Goal: Task Accomplishment & Management: Use online tool/utility

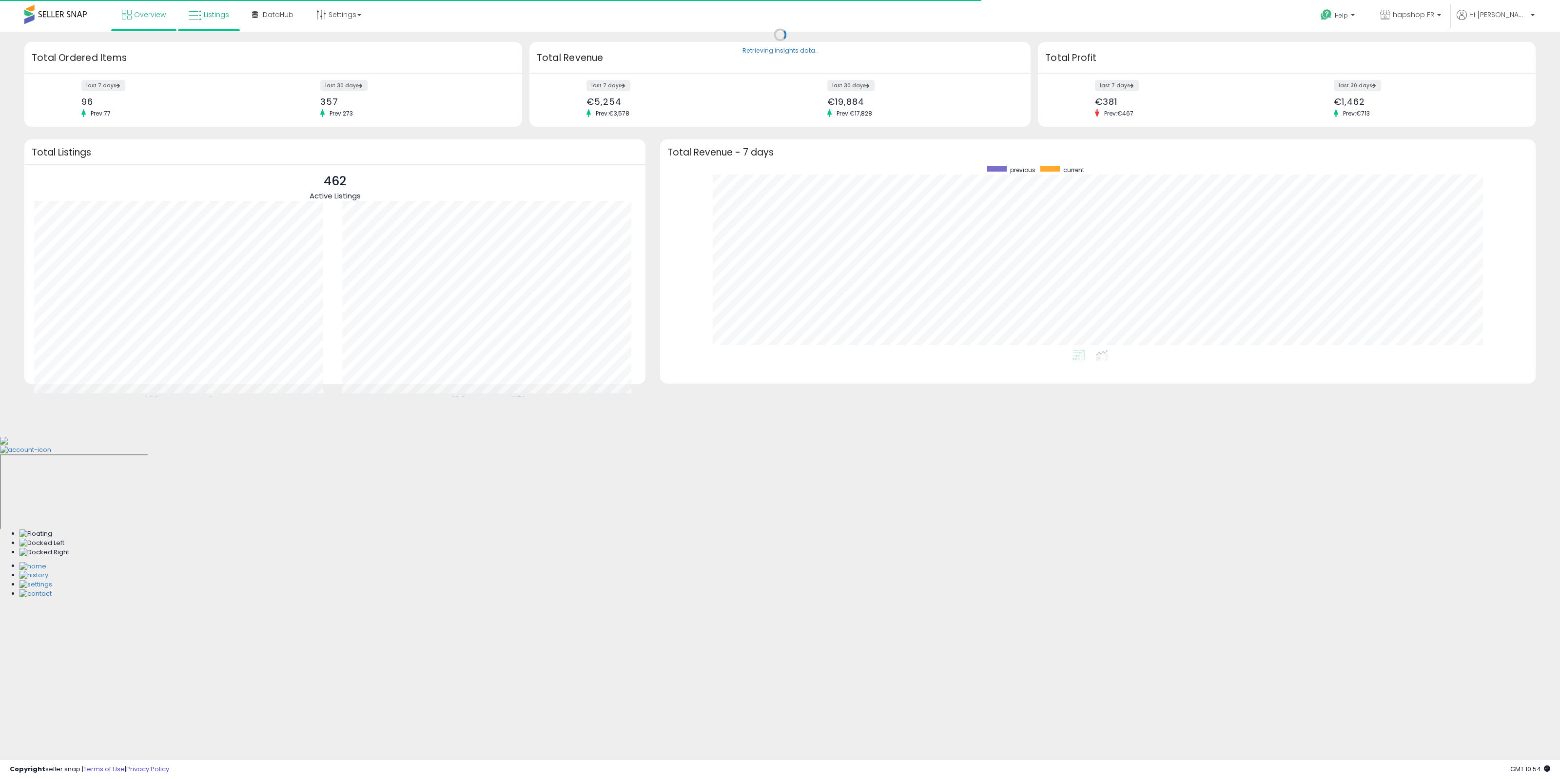
scroll to position [184, 856]
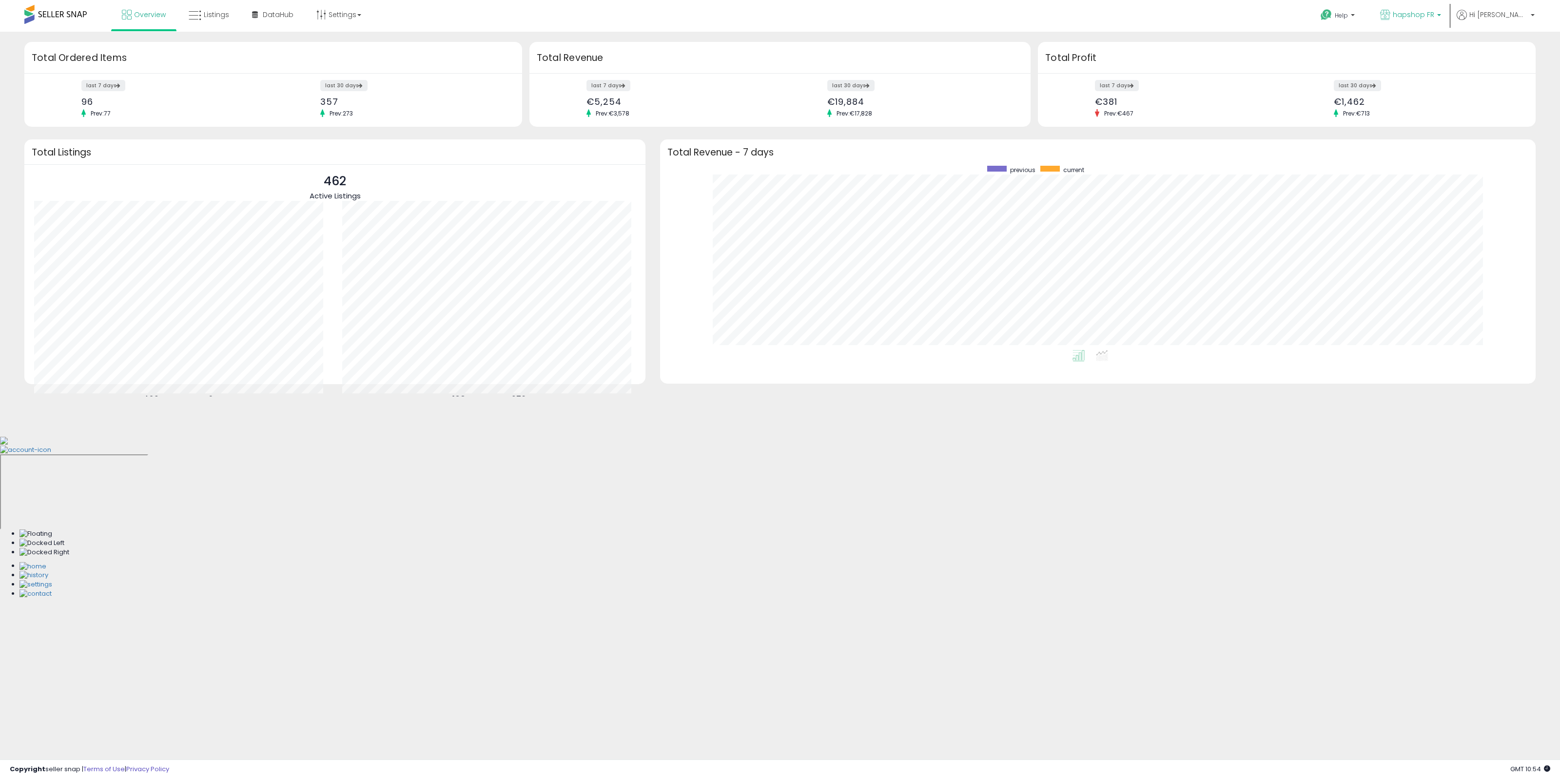
click at [1441, 20] on p "hapshop FR" at bounding box center [1410, 16] width 61 height 12
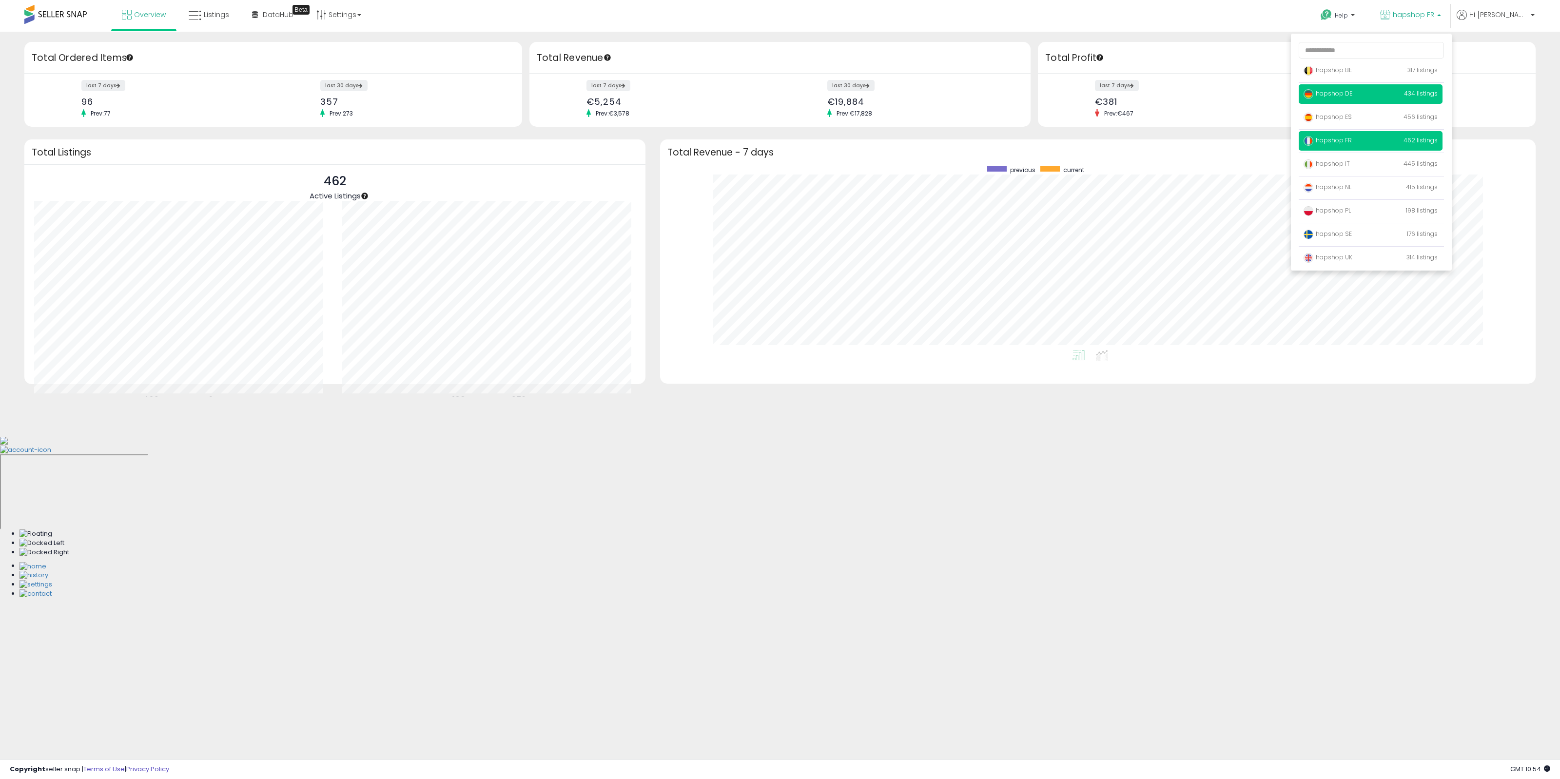
click at [1353, 93] on span "hapshop DE" at bounding box center [1328, 93] width 49 height 8
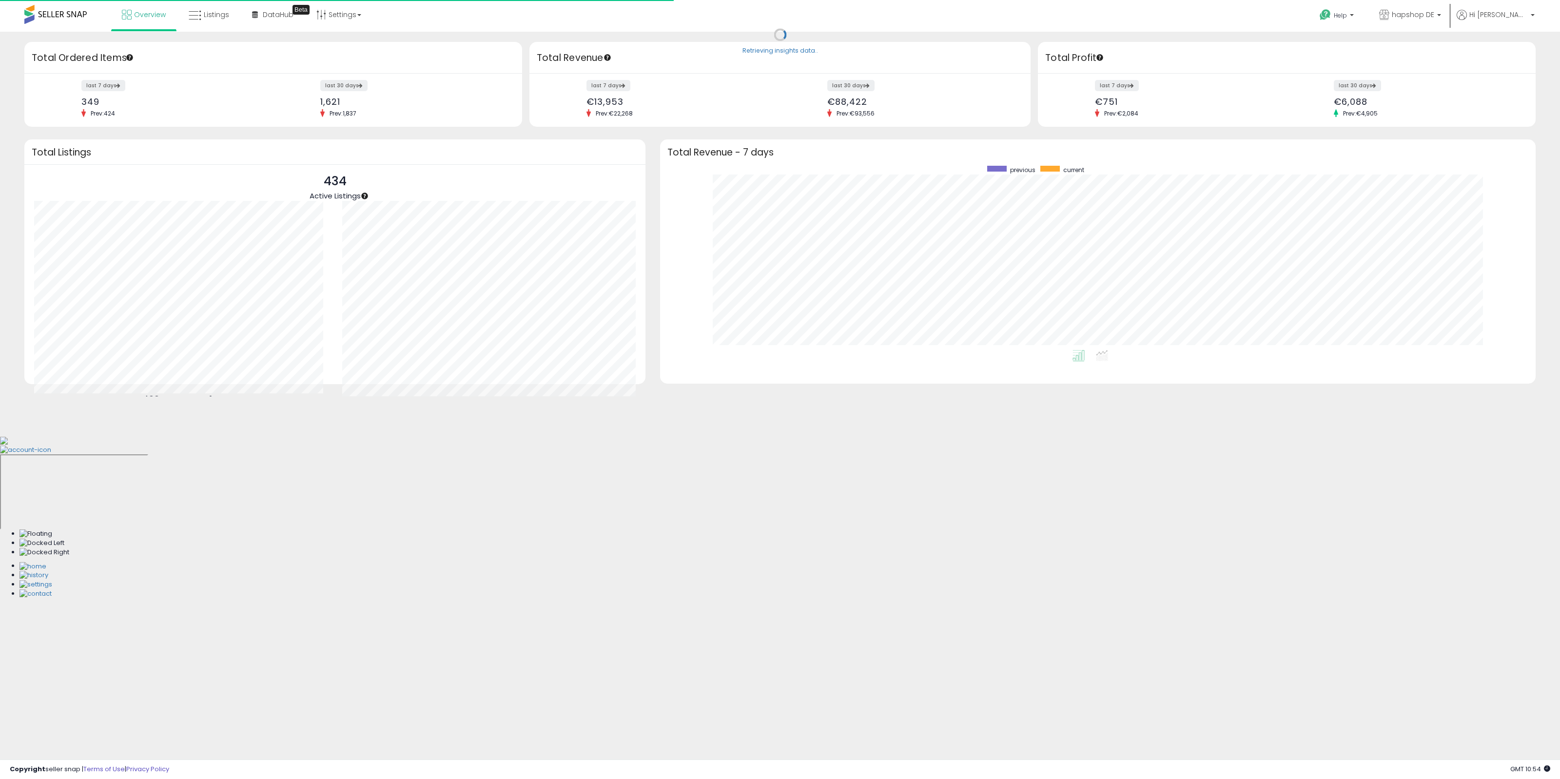
scroll to position [184, 856]
click at [1430, 20] on p "hapshop DE" at bounding box center [1410, 16] width 62 height 12
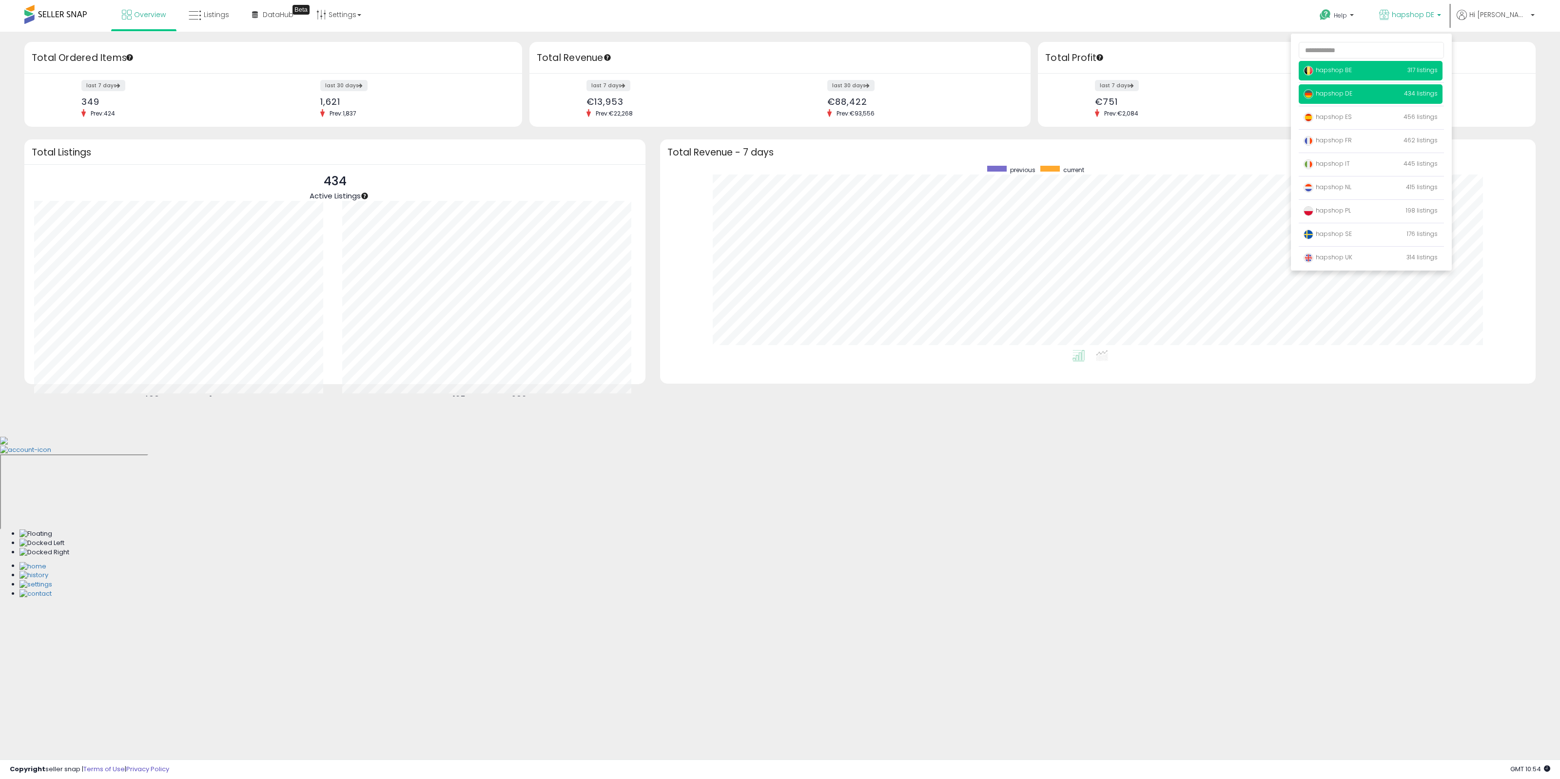
click at [1397, 74] on p "hapshop BE 317 listings" at bounding box center [1371, 71] width 144 height 20
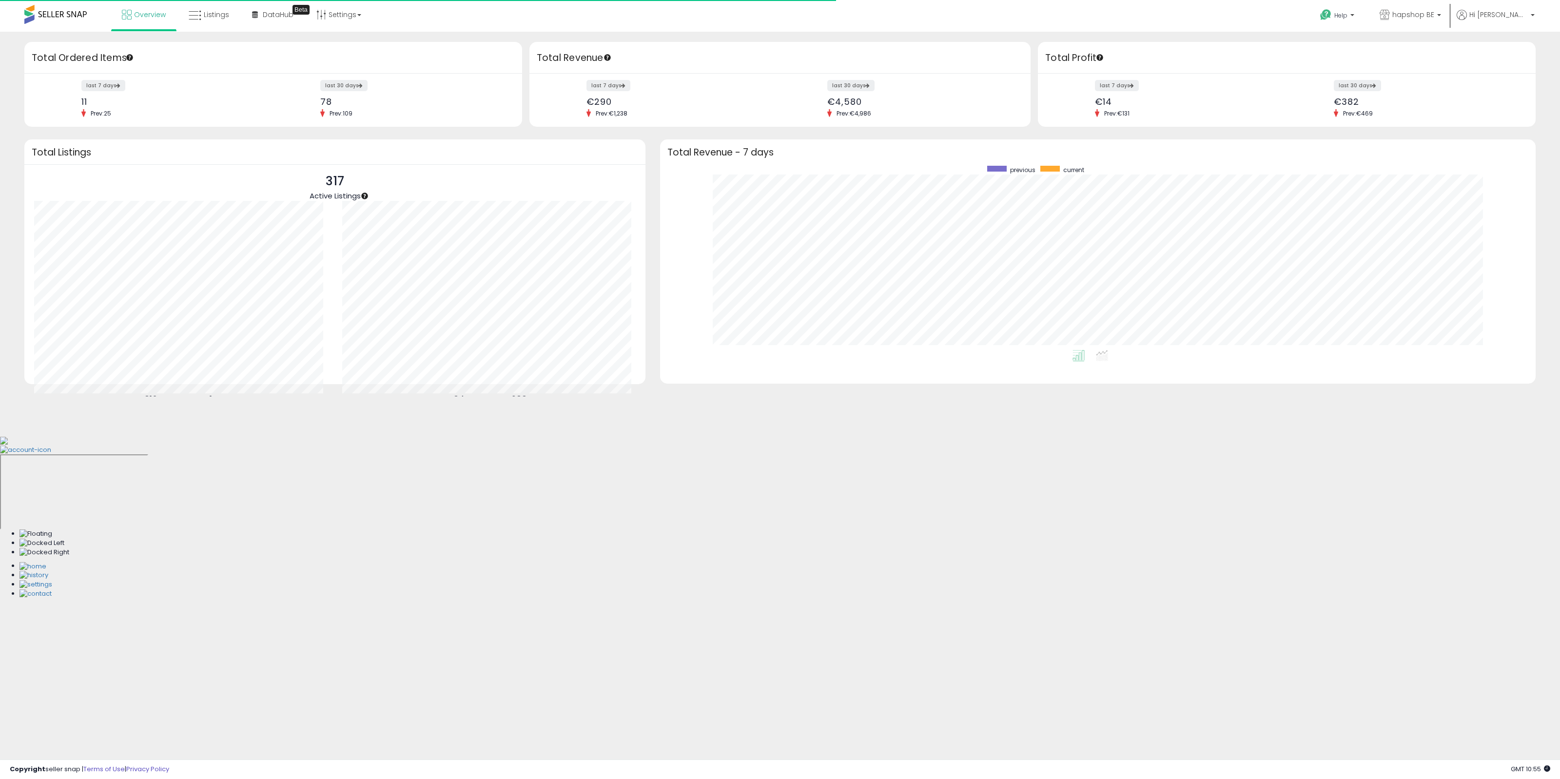
scroll to position [184, 856]
click at [206, 22] on link "Listings" at bounding box center [208, 14] width 55 height 29
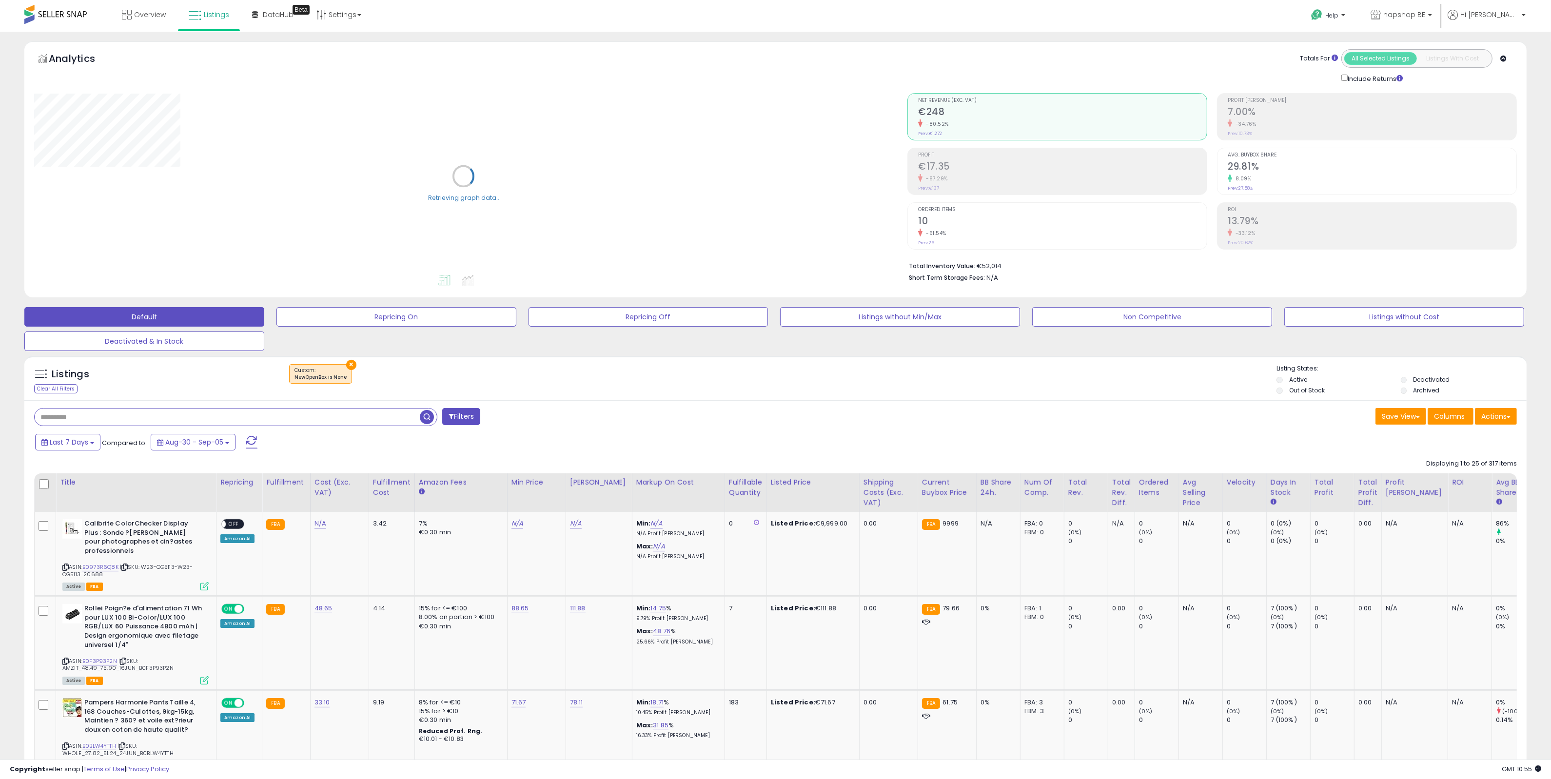
click at [183, 417] on input "text" at bounding box center [227, 417] width 385 height 17
paste input "**********"
type input "**********"
click at [423, 415] on span "button" at bounding box center [427, 417] width 14 height 14
